Goal: Transaction & Acquisition: Purchase product/service

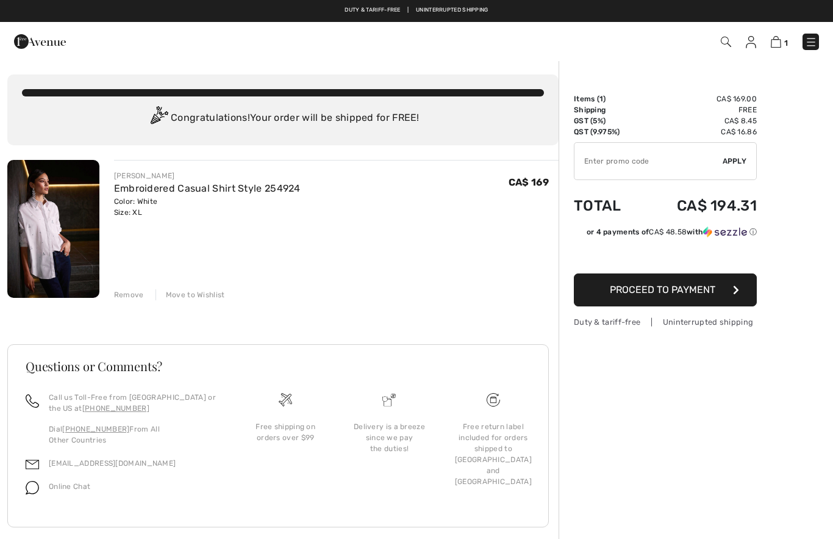
click at [711, 292] on span "Proceed to Payment" at bounding box center [663, 290] width 106 height 12
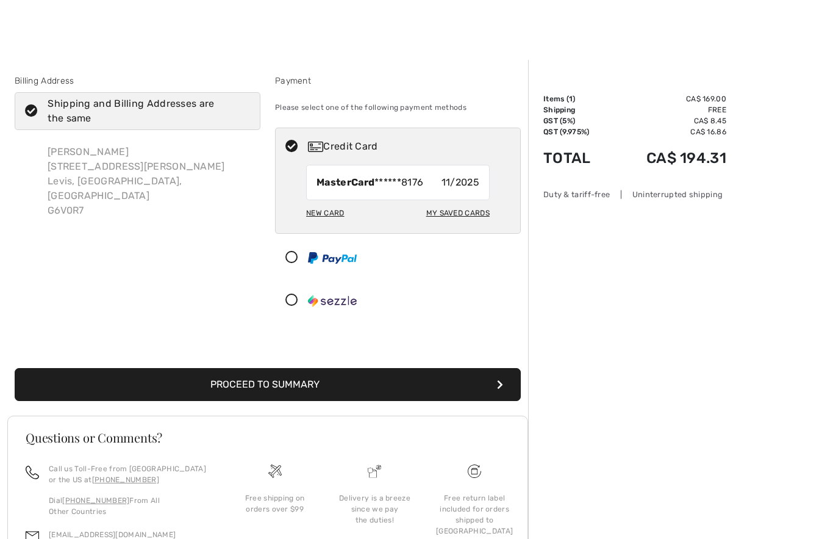
click at [500, 373] on button "Proceed to Summary" at bounding box center [268, 384] width 506 height 33
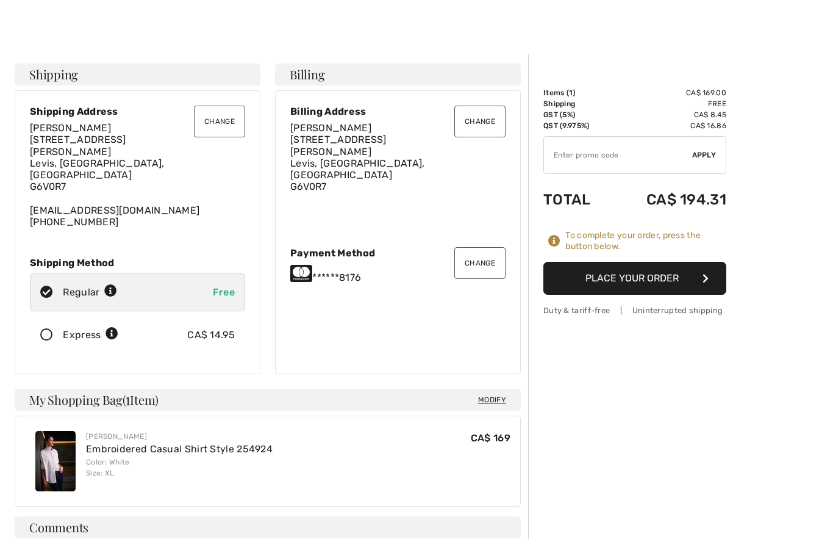
scroll to position [9, 0]
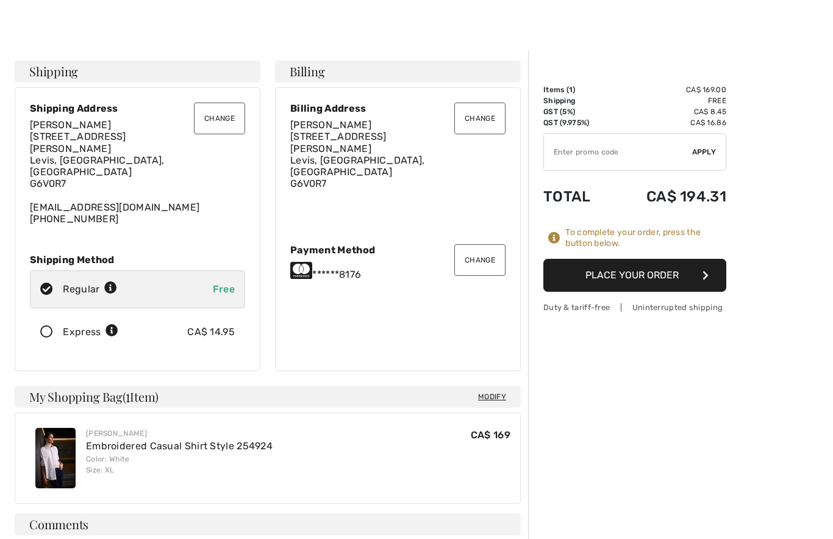
click at [689, 267] on button "Place Your Order" at bounding box center [634, 275] width 183 height 33
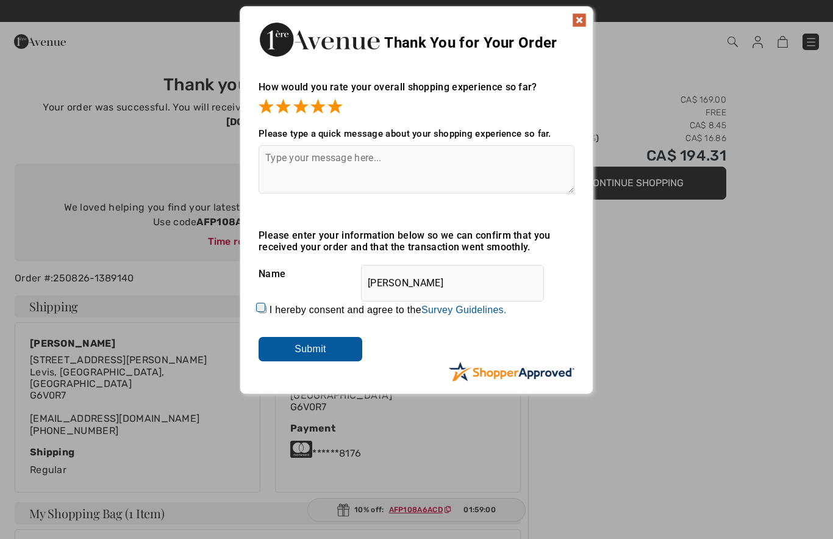
click at [319, 344] on input "Submit" at bounding box center [311, 349] width 104 height 24
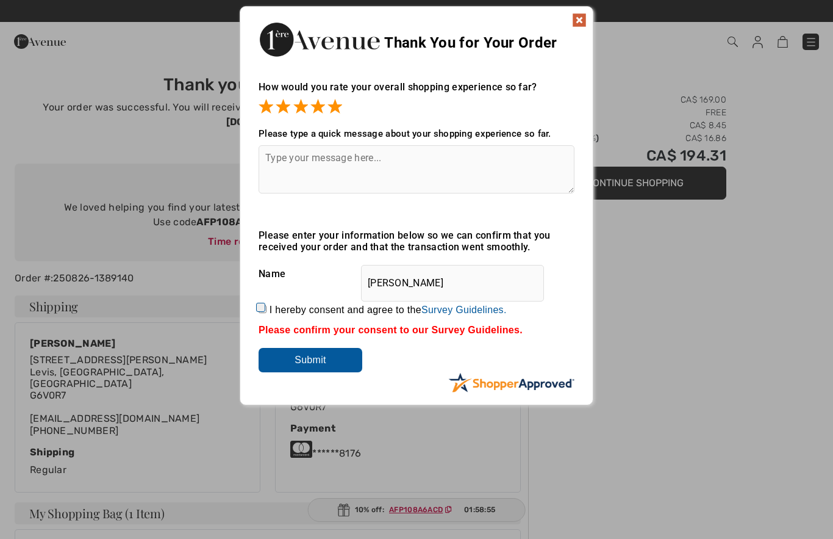
click at [265, 309] on input "I hereby consent and agree to the By submitting a review, you grant permission …" at bounding box center [263, 309] width 8 height 8
checkbox input "true"
click at [341, 354] on input "Submit" at bounding box center [311, 360] width 104 height 24
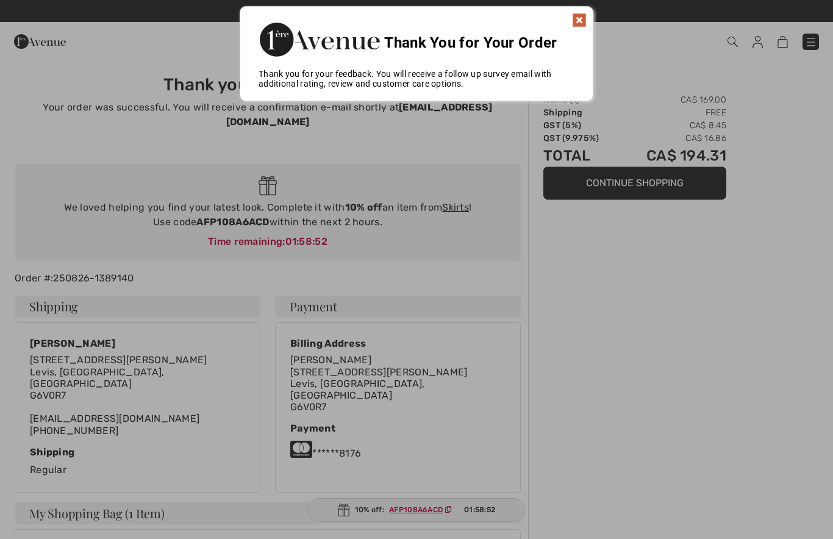
scroll to position [1, 0]
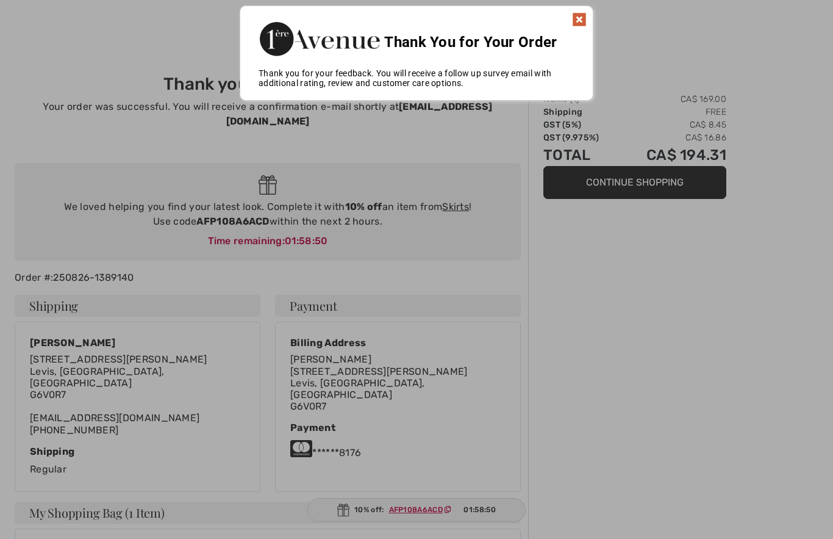
click at [581, 23] on img at bounding box center [579, 19] width 15 height 15
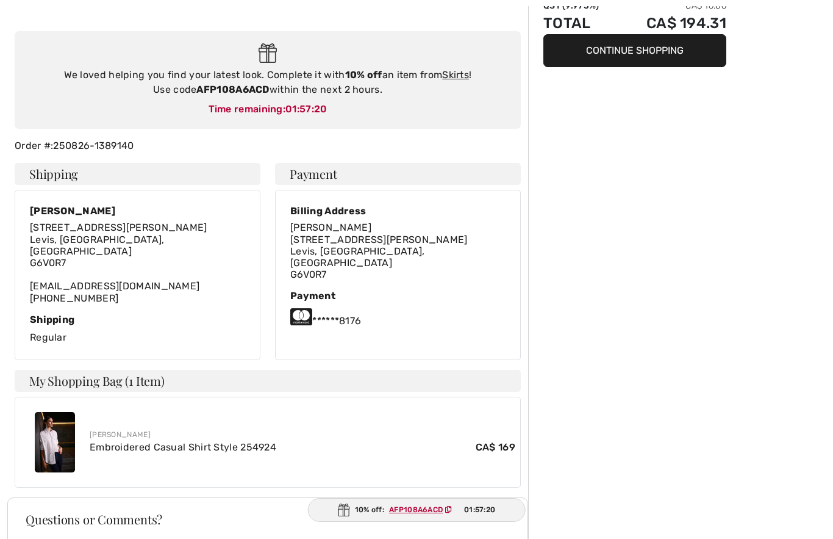
scroll to position [118, 0]
